Goal: Transaction & Acquisition: Subscribe to service/newsletter

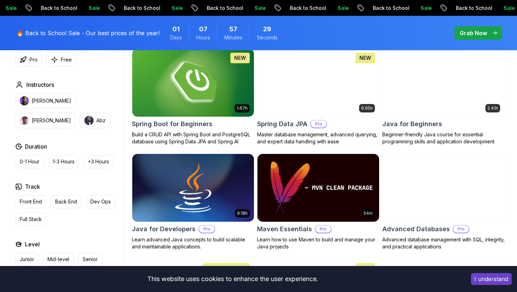
scroll to position [336, 0]
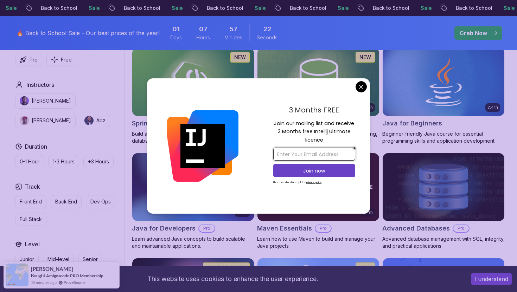
click at [320, 151] on input "email" at bounding box center [314, 154] width 82 height 13
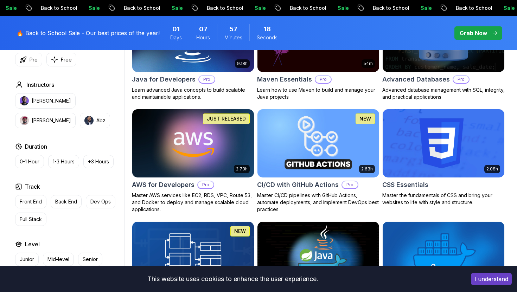
scroll to position [486, 0]
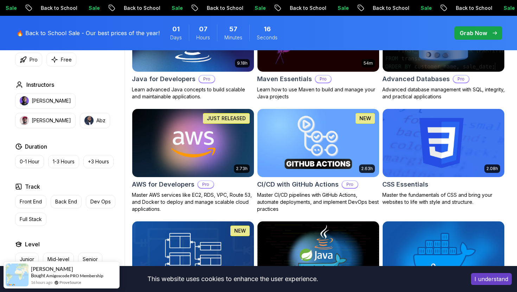
click at [206, 186] on p "Pro" at bounding box center [205, 184] width 15 height 7
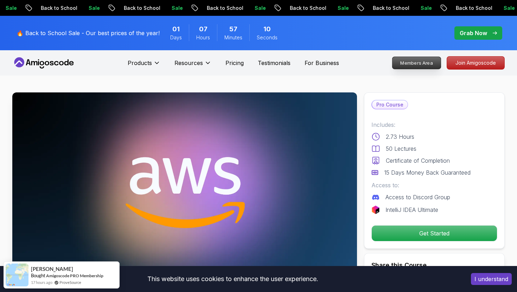
click at [403, 58] on p "Members Area" at bounding box center [417, 63] width 49 height 12
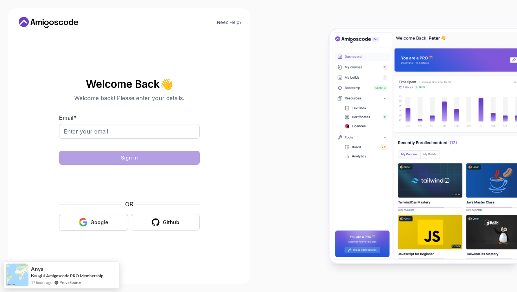
click at [96, 223] on div "Google" at bounding box center [99, 222] width 18 height 7
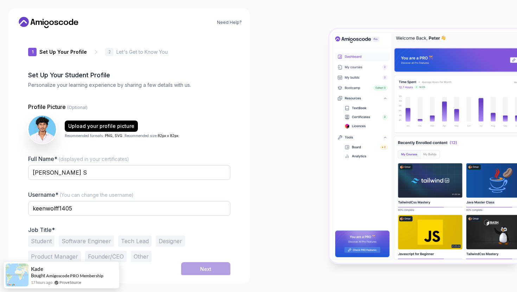
scroll to position [1, 0]
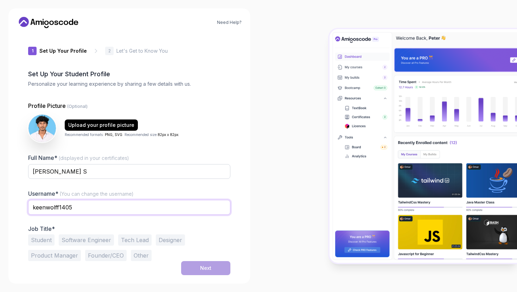
drag, startPoint x: 90, startPoint y: 210, endPoint x: 0, endPoint y: 210, distance: 90.1
click at [0, 210] on div "Need Help? 1 Set Up Your Profile 1 Set Up Your Profile 2 Let's Get to Know You …" at bounding box center [129, 146] width 259 height 292
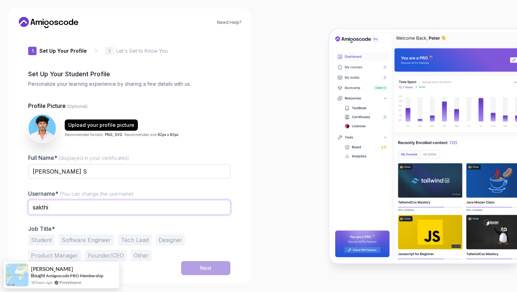
type input "sakthi"
click at [12, 229] on div "Need Help? 1 Set Up Your Profile 1 Set Up Your Profile 2 Let's Get to Know You …" at bounding box center [129, 145] width 242 height 275
click at [78, 236] on button "Software Engineer" at bounding box center [86, 240] width 55 height 11
click at [215, 271] on button "Next" at bounding box center [205, 268] width 49 height 14
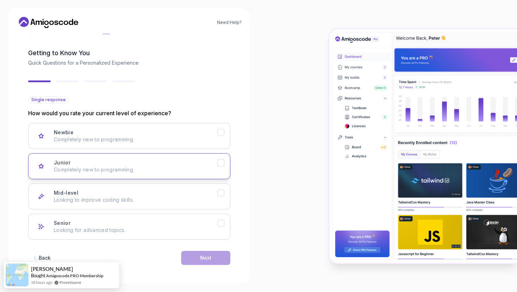
scroll to position [23, 0]
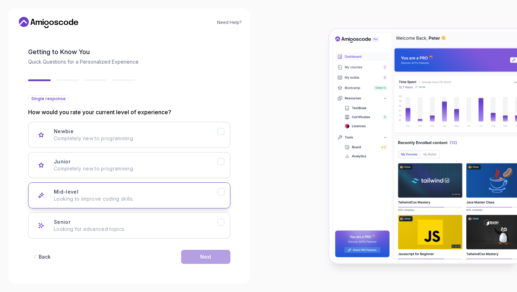
click at [180, 187] on button "Mid-level Looking to improve coding skills." at bounding box center [129, 196] width 202 height 26
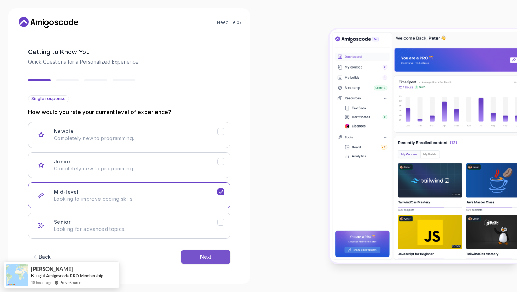
click at [205, 257] on div "Next" at bounding box center [205, 257] width 11 height 7
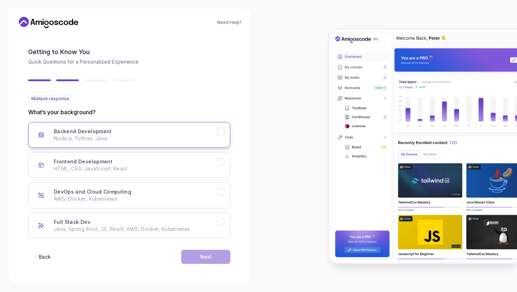
click at [192, 137] on p "Node.js, Python, Java" at bounding box center [136, 138] width 164 height 7
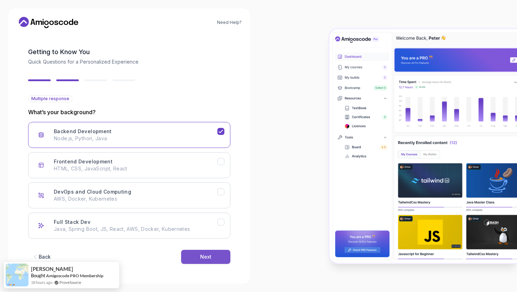
click at [207, 255] on div "Next" at bounding box center [205, 257] width 11 height 7
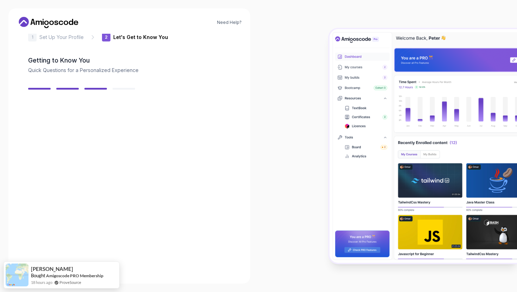
scroll to position [15, 0]
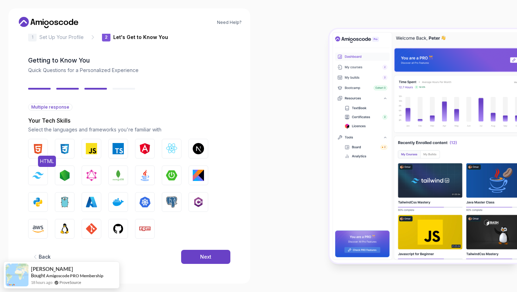
click at [40, 151] on img "button" at bounding box center [37, 148] width 11 height 11
click at [63, 151] on img "button" at bounding box center [64, 148] width 11 height 11
click at [90, 151] on img "button" at bounding box center [91, 148] width 11 height 11
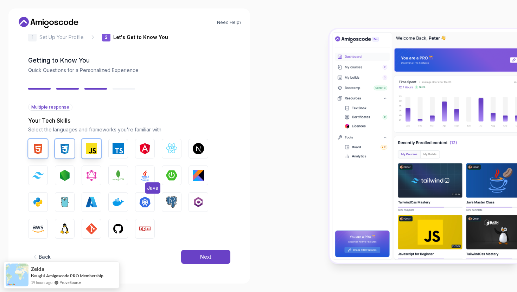
click at [141, 182] on button "Java" at bounding box center [145, 176] width 20 height 20
click at [166, 150] on img "button" at bounding box center [171, 148] width 11 height 11
click at [194, 255] on button "Next" at bounding box center [205, 257] width 49 height 14
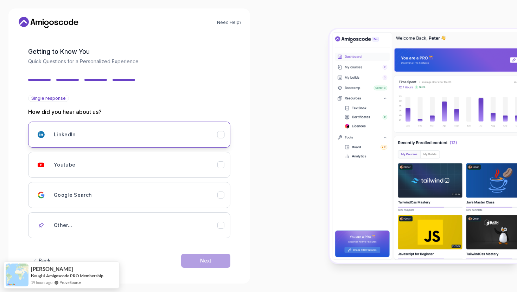
scroll to position [27, 0]
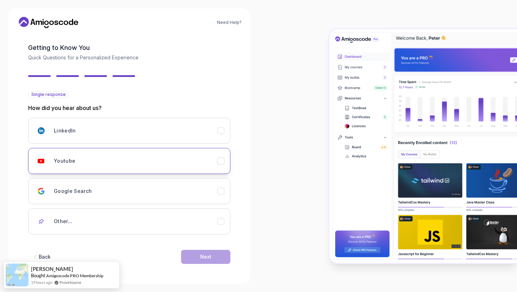
click at [206, 159] on div "Youtube" at bounding box center [136, 161] width 164 height 14
click at [223, 258] on button "Next" at bounding box center [205, 257] width 49 height 14
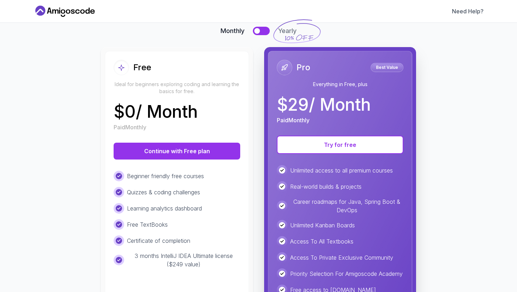
scroll to position [53, 0]
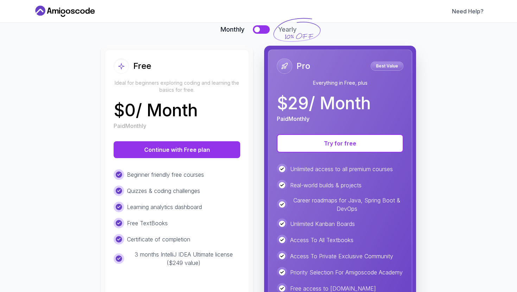
click at [388, 65] on p "Best Value" at bounding box center [387, 66] width 31 height 7
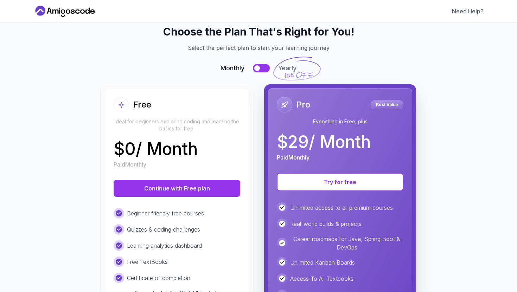
scroll to position [13, 0]
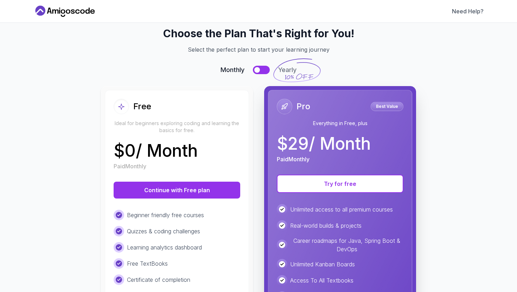
click at [262, 73] on button at bounding box center [261, 70] width 17 height 8
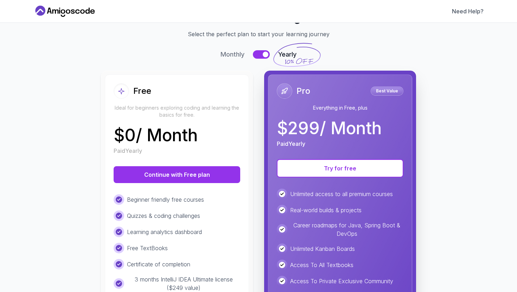
scroll to position [29, 0]
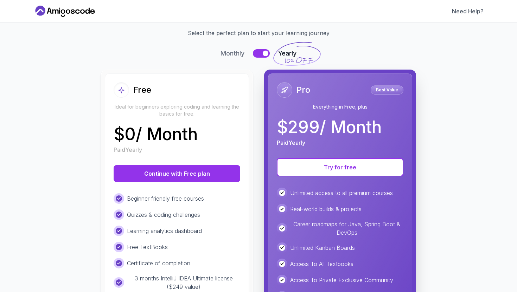
click at [266, 54] on div at bounding box center [266, 54] width 6 height 6
click at [266, 54] on button at bounding box center [261, 53] width 17 height 8
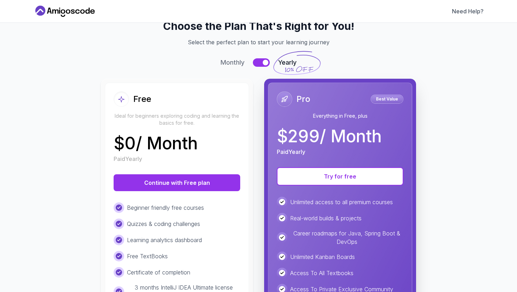
scroll to position [18, 0]
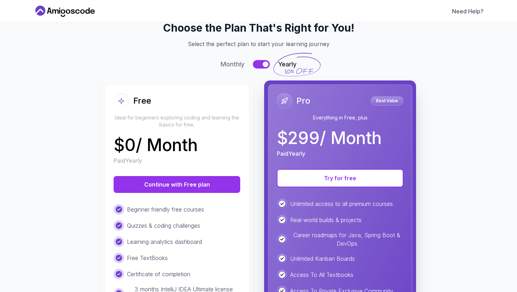
click at [265, 67] on div at bounding box center [266, 65] width 6 height 6
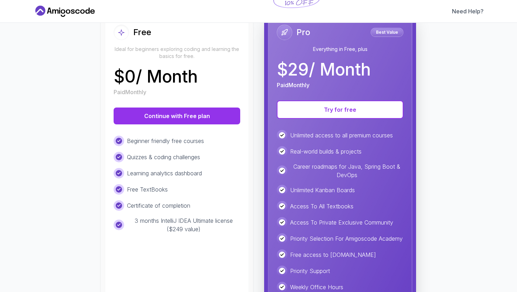
scroll to position [89, 0]
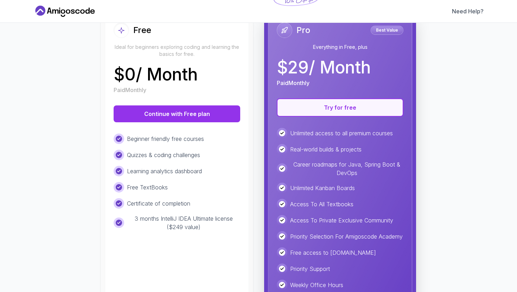
click at [317, 109] on button "Try for free" at bounding box center [340, 107] width 127 height 18
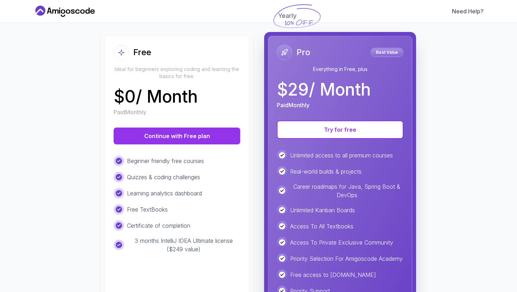
scroll to position [59, 0]
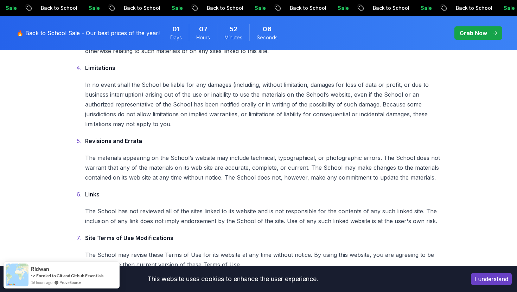
scroll to position [393, 0]
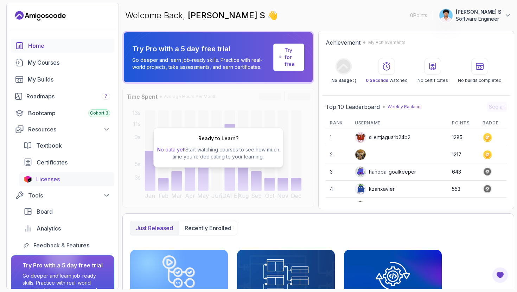
click at [68, 182] on div "Licenses" at bounding box center [73, 179] width 74 height 8
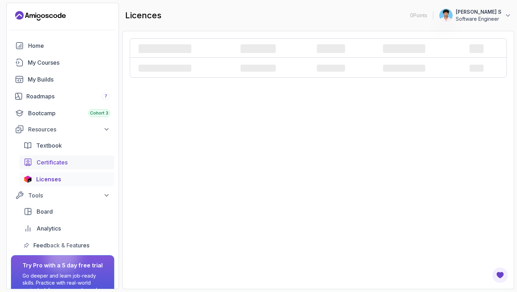
click at [65, 169] on link "Certificates" at bounding box center [66, 162] width 95 height 14
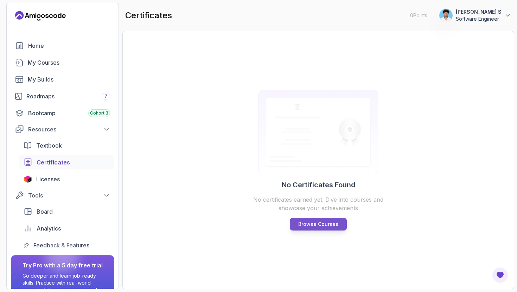
click at [322, 221] on p "Browse Courses" at bounding box center [318, 224] width 40 height 7
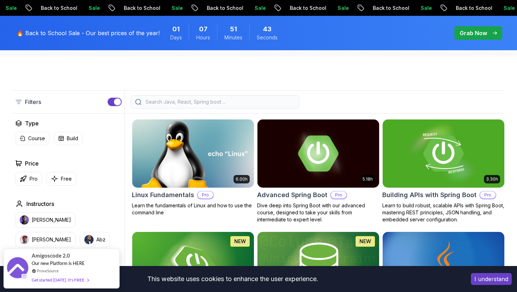
scroll to position [154, 0]
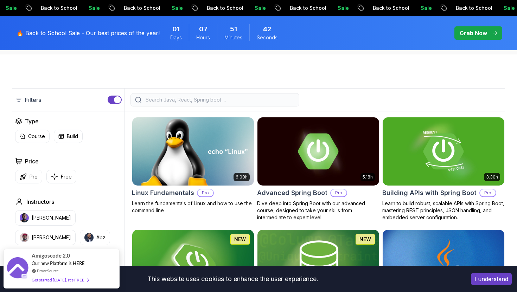
click at [218, 171] on img at bounding box center [193, 151] width 128 height 71
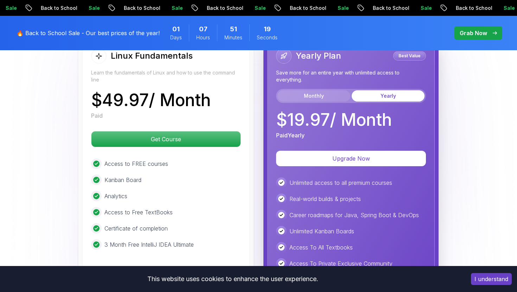
scroll to position [1627, 0]
click at [328, 91] on button "Monthly" at bounding box center [314, 95] width 73 height 11
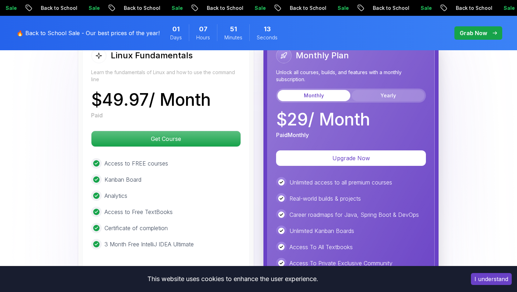
click at [370, 94] on button "Yearly" at bounding box center [388, 95] width 73 height 11
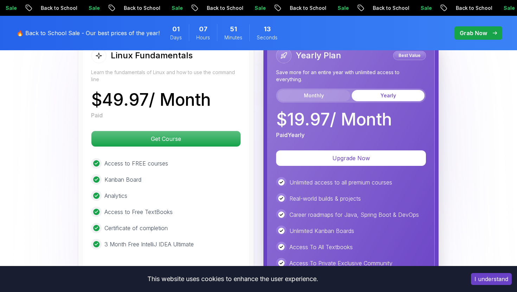
click at [337, 96] on button "Monthly" at bounding box center [314, 95] width 73 height 11
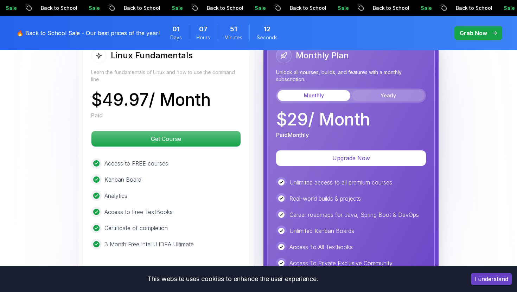
click at [374, 97] on button "Yearly" at bounding box center [388, 95] width 73 height 11
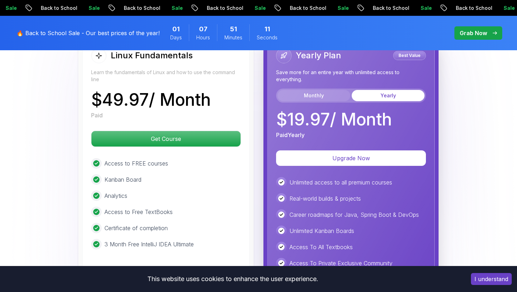
click at [342, 97] on button "Monthly" at bounding box center [314, 95] width 73 height 11
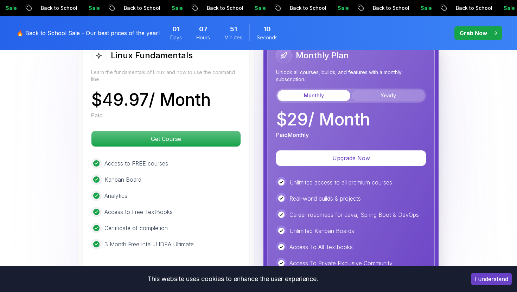
click at [364, 96] on button "Yearly" at bounding box center [388, 95] width 73 height 11
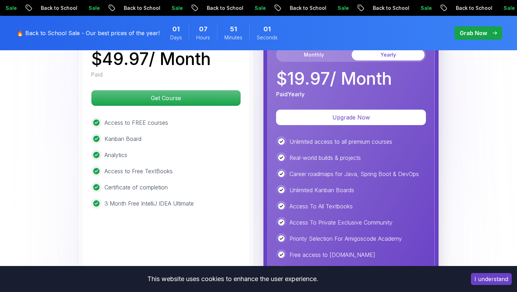
scroll to position [1663, 0]
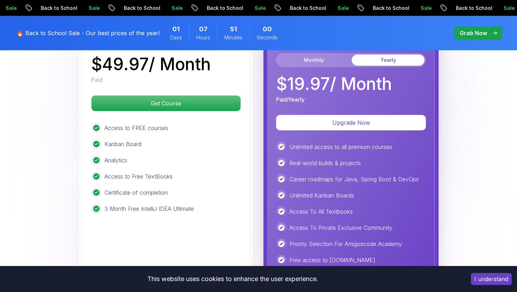
click at [322, 68] on div "Yearly Plan Best Value Save more for an entire year with unlimited access to ev…" at bounding box center [351, 57] width 150 height 91
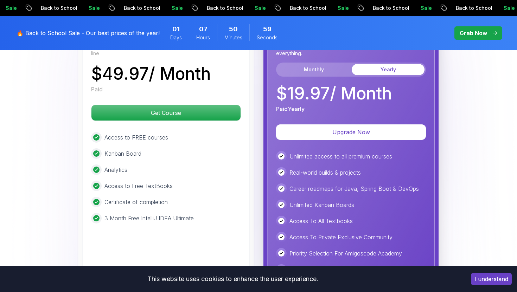
scroll to position [1649, 0]
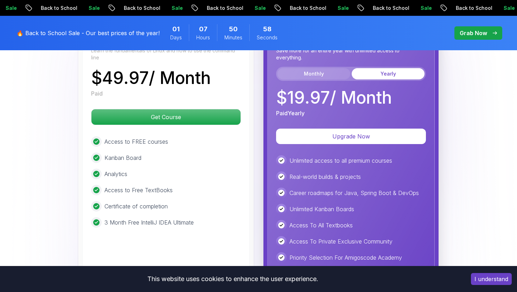
click at [312, 72] on button "Monthly" at bounding box center [314, 73] width 73 height 11
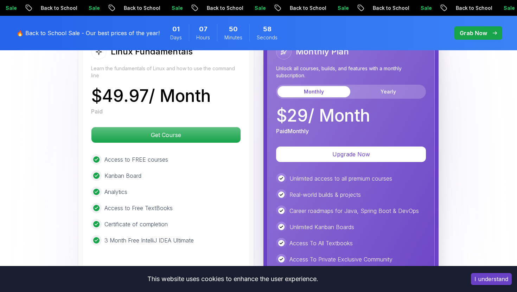
scroll to position [1629, 0]
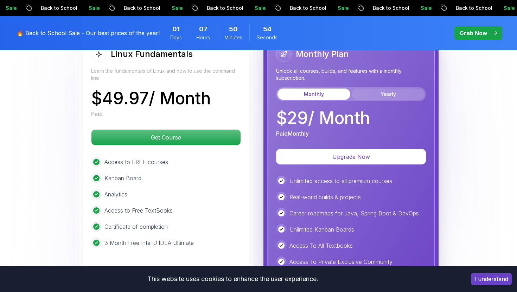
click at [360, 95] on button "Yearly" at bounding box center [388, 94] width 73 height 11
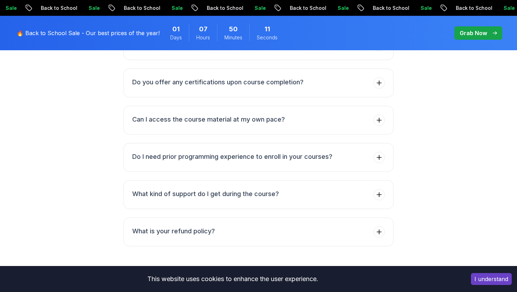
scroll to position [2172, 0]
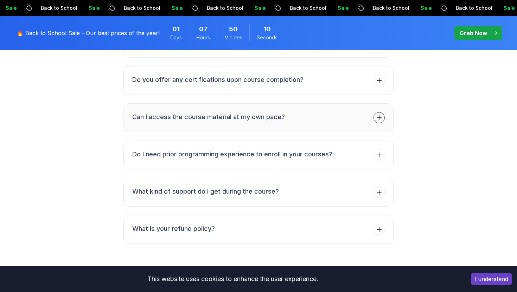
click at [326, 112] on button "Can I access the course material at my own pace?" at bounding box center [258, 117] width 270 height 29
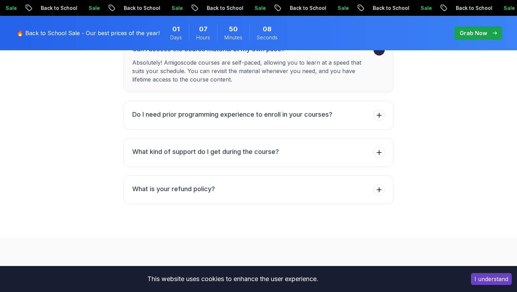
scroll to position [2223, 0]
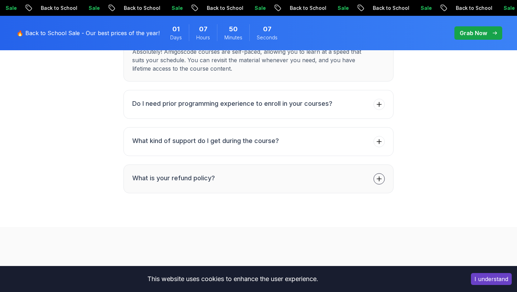
click at [318, 174] on button "What is your refund policy?" at bounding box center [258, 179] width 270 height 29
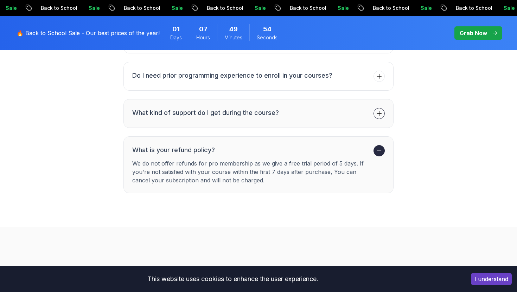
click at [336, 122] on button "What kind of support do I get during the course?" at bounding box center [258, 113] width 270 height 29
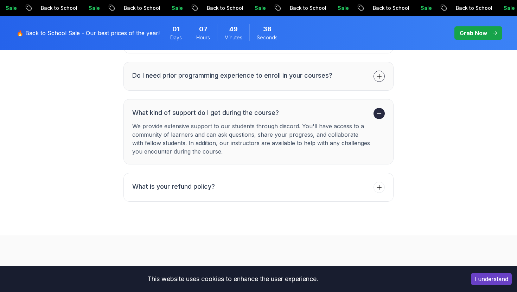
click at [317, 81] on li "Do I need prior programming experience to enroll in your courses?" at bounding box center [232, 76] width 200 height 11
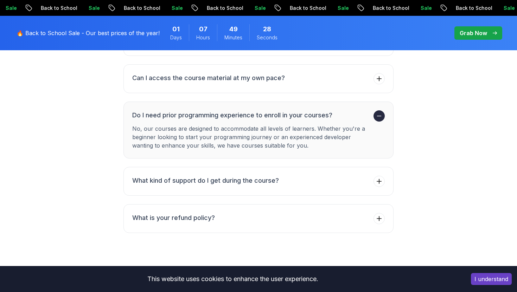
scroll to position [2167, 0]
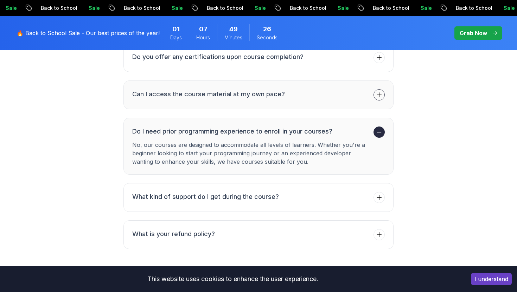
click at [243, 105] on button "Can I access the course material at my own pace?" at bounding box center [258, 95] width 270 height 29
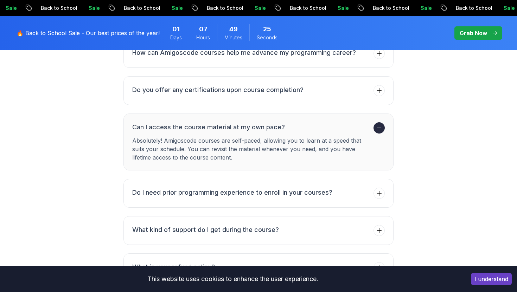
scroll to position [2109, 0]
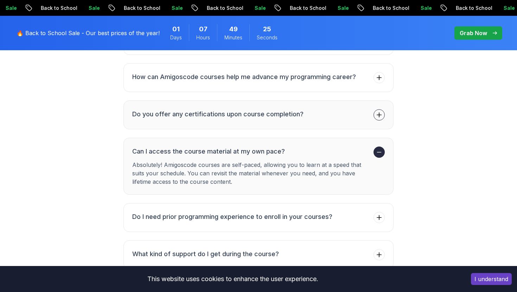
click at [235, 109] on h3 "Do you offer any certifications upon course completion?" at bounding box center [217, 114] width 171 height 10
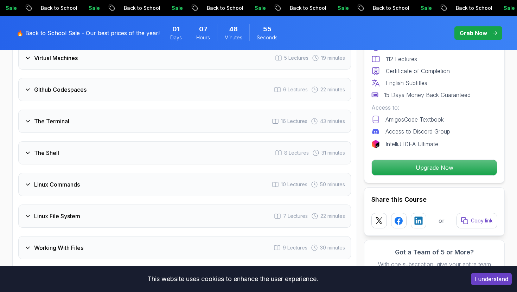
scroll to position [1173, 0]
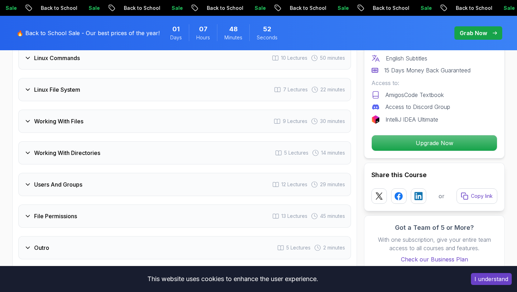
click at [70, 219] on h3 "File Permissions" at bounding box center [55, 216] width 43 height 8
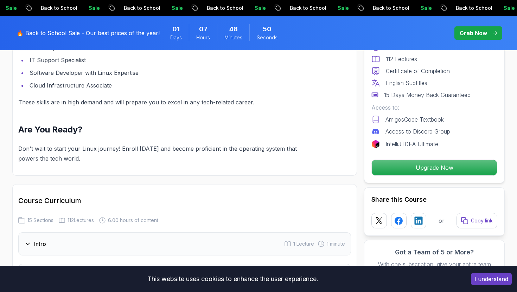
scroll to position [0, 0]
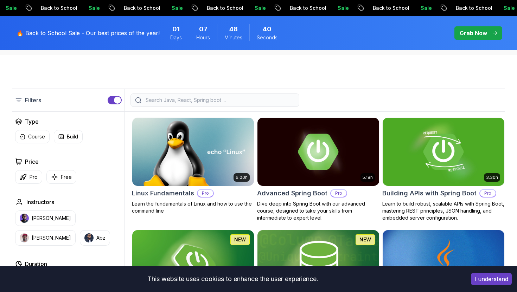
scroll to position [154, 0]
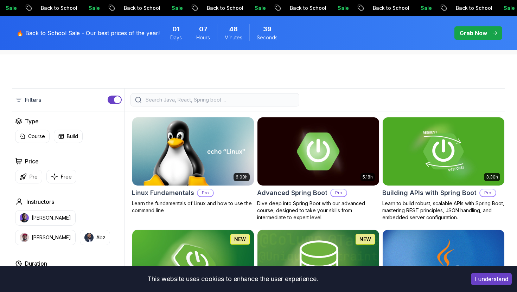
click at [310, 177] on img at bounding box center [318, 151] width 128 height 71
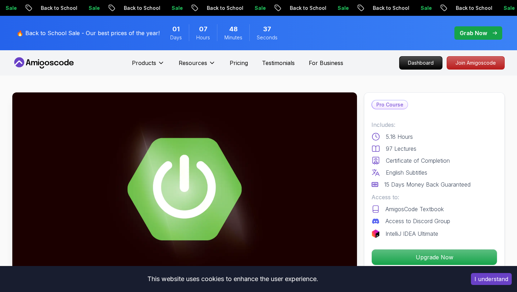
click at [392, 160] on p "Certificate of Completion" at bounding box center [418, 161] width 64 height 8
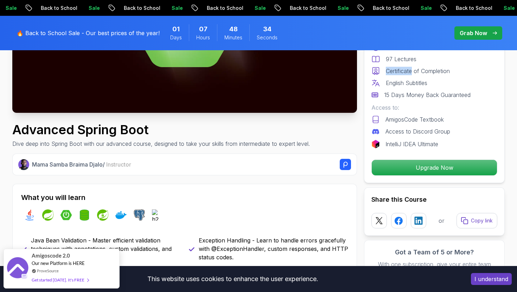
scroll to position [200, 0]
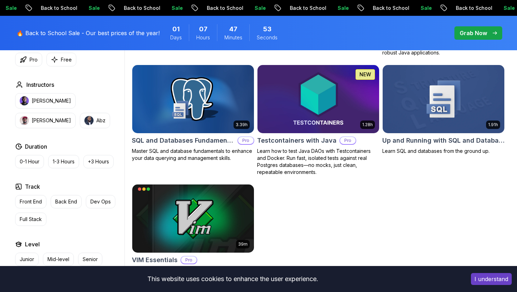
scroll to position [1893, 0]
